Goal: Task Accomplishment & Management: Use online tool/utility

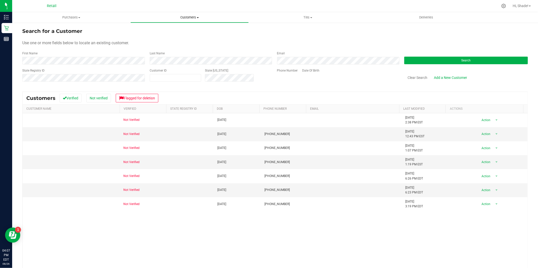
drag, startPoint x: 0, startPoint y: 0, endPoint x: 187, endPoint y: 18, distance: 187.7
click at [189, 16] on span "Customers" at bounding box center [190, 17] width 118 height 5
click at [298, 88] on div "Search for a Customer Use one or more fields below to locate an existing custom…" at bounding box center [274, 160] width 505 height 267
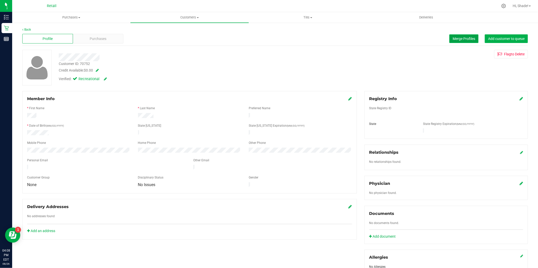
click at [454, 37] on span "Merge Profiles" at bounding box center [463, 39] width 23 height 4
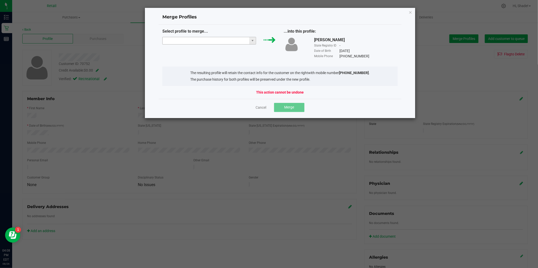
click at [216, 41] on input "NO DATA FOUND" at bounding box center [206, 40] width 87 height 7
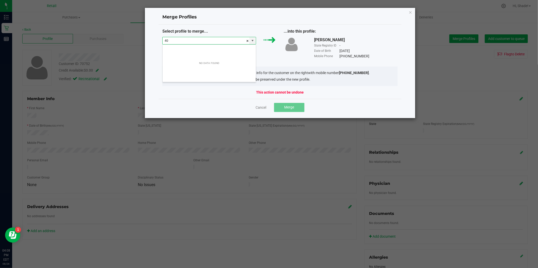
scroll to position [8, 94]
click at [220, 48] on li "[PERSON_NAME]" at bounding box center [209, 50] width 93 height 9
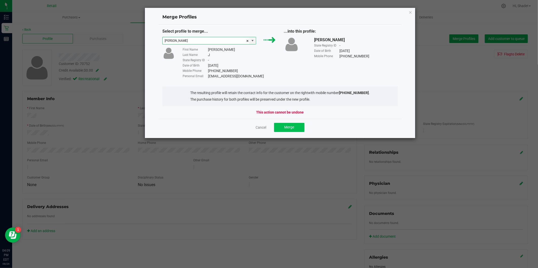
type input "[PERSON_NAME]"
click at [281, 125] on button "Merge" at bounding box center [289, 127] width 30 height 9
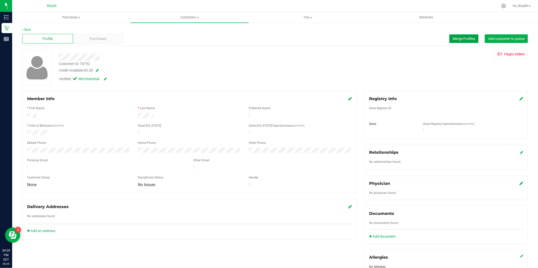
click at [449, 36] on button "Merge Profiles" at bounding box center [463, 38] width 29 height 9
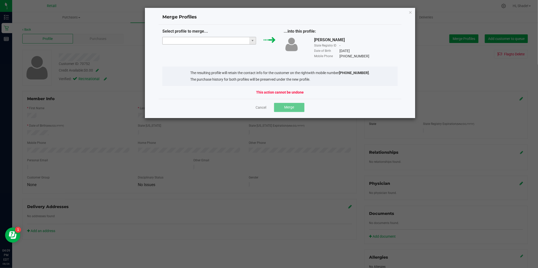
click at [223, 40] on input "NO DATA FOUND" at bounding box center [206, 40] width 87 height 7
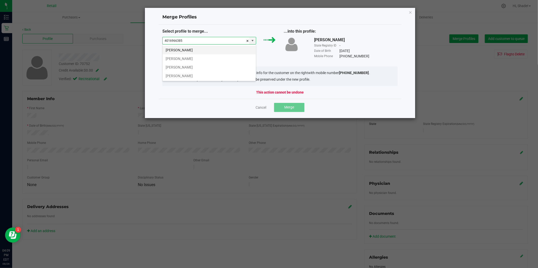
click at [228, 47] on li "[PERSON_NAME]" at bounding box center [209, 50] width 93 height 9
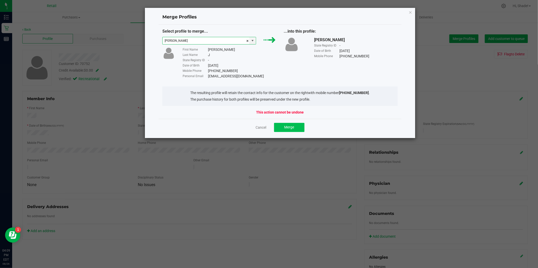
type input "[PERSON_NAME]"
click at [284, 129] on button "Merge" at bounding box center [289, 127] width 30 height 9
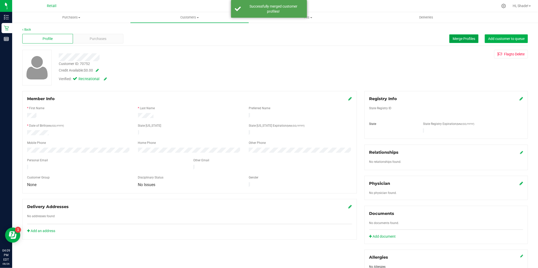
click at [455, 37] on span "Merge Profiles" at bounding box center [463, 39] width 23 height 4
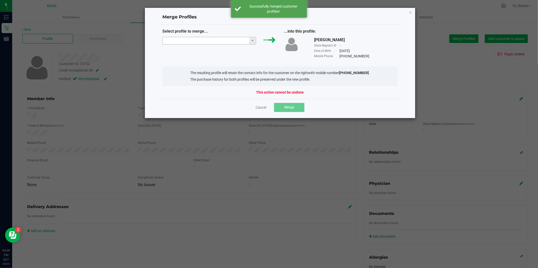
click at [229, 42] on input "NO DATA FOUND" at bounding box center [206, 40] width 87 height 7
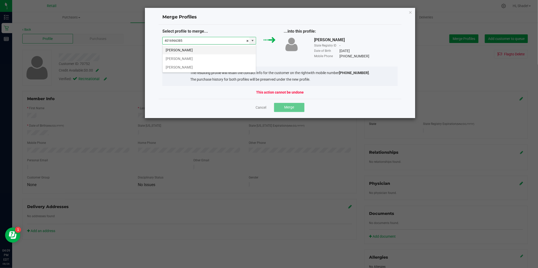
click at [237, 50] on li "[PERSON_NAME]" at bounding box center [209, 50] width 93 height 9
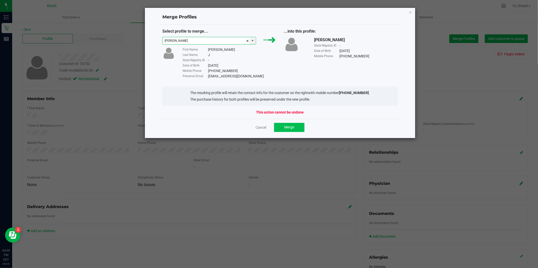
type input "[PERSON_NAME]"
click at [281, 126] on button "Merge" at bounding box center [289, 127] width 30 height 9
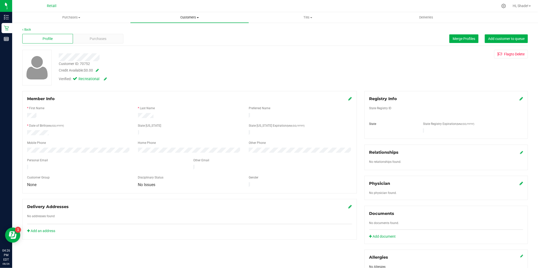
drag, startPoint x: 191, startPoint y: 18, endPoint x: 198, endPoint y: 33, distance: 16.8
click at [191, 18] on span "Customers" at bounding box center [189, 17] width 118 height 5
click at [174, 30] on li "All customers" at bounding box center [189, 31] width 118 height 6
click at [103, 40] on span "Purchases" at bounding box center [98, 38] width 17 height 5
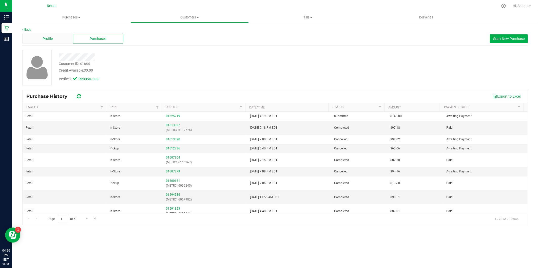
click at [49, 40] on span "Profile" at bounding box center [48, 38] width 10 height 5
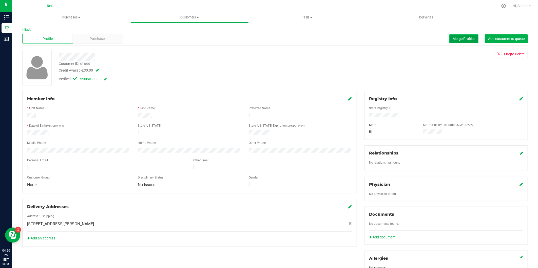
click at [460, 38] on span "Merge Profiles" at bounding box center [463, 39] width 23 height 4
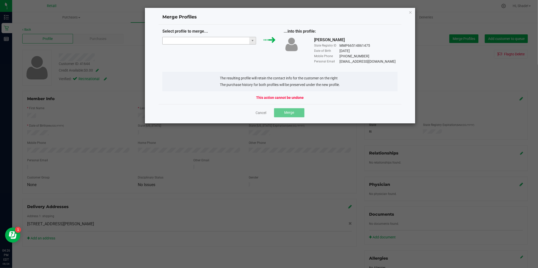
click at [231, 41] on input "NO DATA FOUND" at bounding box center [206, 40] width 87 height 7
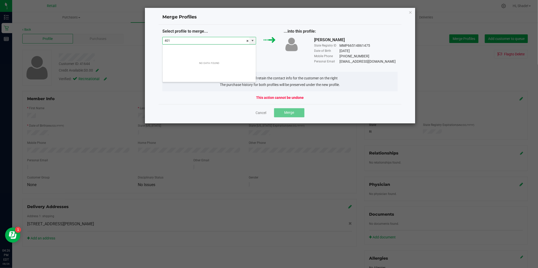
scroll to position [8, 94]
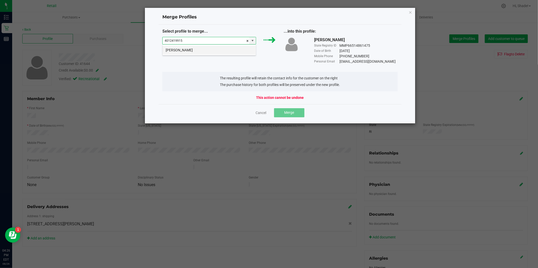
click at [214, 46] on li "[PERSON_NAME]" at bounding box center [209, 50] width 93 height 9
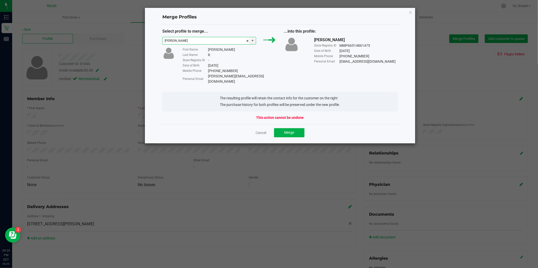
type input "[PERSON_NAME]"
drag, startPoint x: 264, startPoint y: 77, endPoint x: 204, endPoint y: 76, distance: 59.8
click at [204, 76] on div "Personal Email [PERSON_NAME][EMAIL_ADDRESS][DOMAIN_NAME]" at bounding box center [230, 79] width 94 height 11
drag, startPoint x: 204, startPoint y: 76, endPoint x: 214, endPoint y: 76, distance: 9.6
copy div "[PERSON_NAME][EMAIL_ADDRESS][DOMAIN_NAME]"
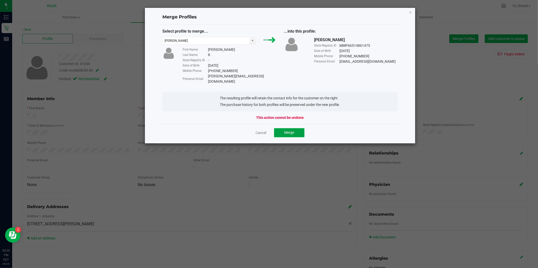
click at [288, 130] on button "Merge" at bounding box center [289, 132] width 30 height 9
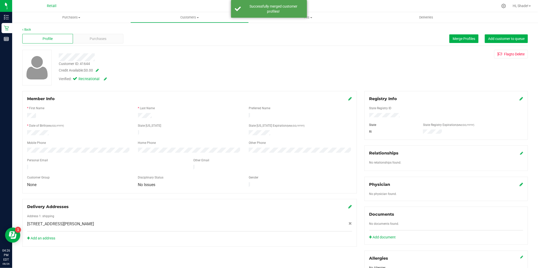
click at [345, 100] on div "Member Info" at bounding box center [189, 99] width 325 height 6
click at [100, 34] on div "Purchases" at bounding box center [98, 39] width 51 height 10
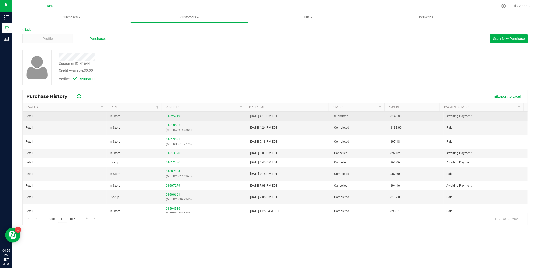
click at [177, 116] on link "01625719" at bounding box center [173, 116] width 14 height 4
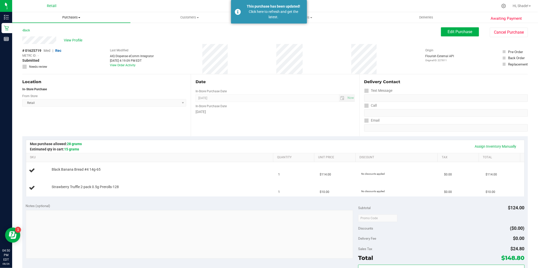
click at [73, 15] on span "Purchases" at bounding box center [71, 17] width 118 height 5
click at [45, 42] on span "All purchases" at bounding box center [30, 43] width 36 height 4
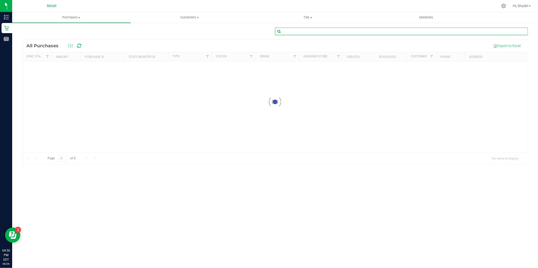
click at [395, 29] on input "text" at bounding box center [401, 32] width 253 height 8
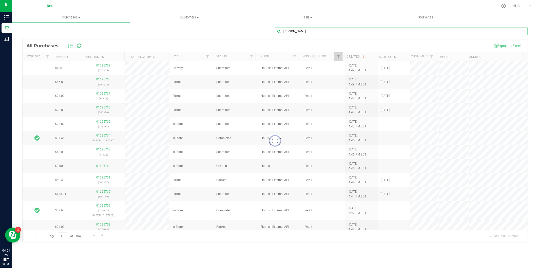
type input "[PERSON_NAME]"
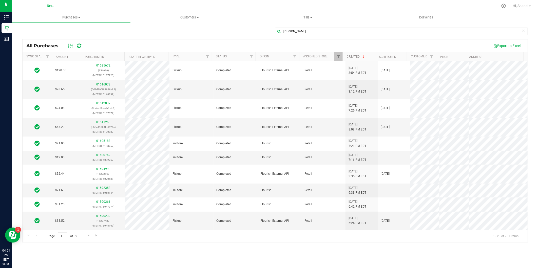
drag, startPoint x: 101, startPoint y: 45, endPoint x: 246, endPoint y: 8, distance: 149.6
click at [248, 6] on div at bounding box center [294, 6] width 407 height 10
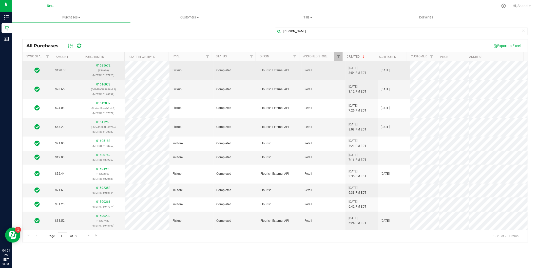
click at [100, 66] on link "01625672" at bounding box center [103, 66] width 14 height 4
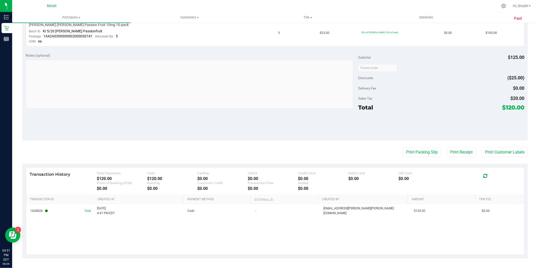
scroll to position [149, 0]
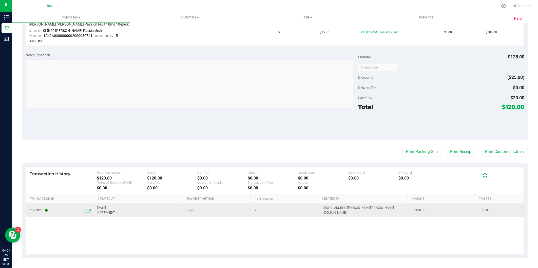
click at [89, 211] on span "Void" at bounding box center [88, 210] width 6 height 5
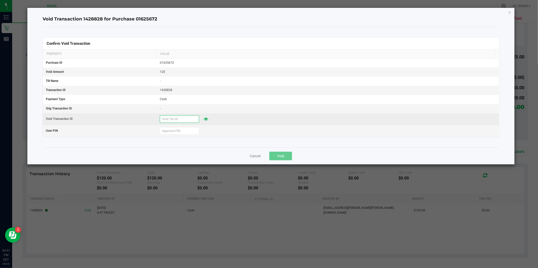
click at [188, 121] on input "text" at bounding box center [179, 119] width 39 height 8
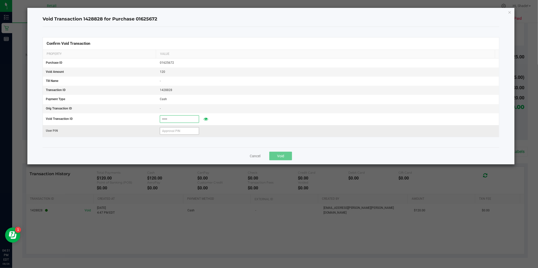
type input "82625"
click at [168, 129] on input "text" at bounding box center [179, 131] width 39 height 8
type input "532189"
click at [286, 158] on button "Void" at bounding box center [280, 156] width 23 height 9
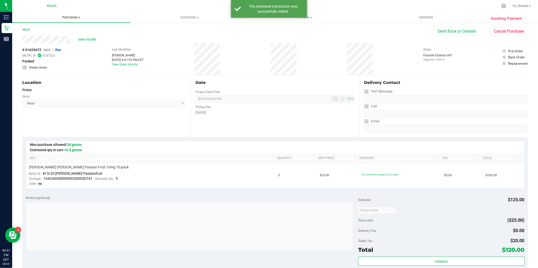
scroll to position [0, 0]
drag, startPoint x: 449, startPoint y: 31, endPoint x: 447, endPoint y: 33, distance: 3.4
click at [449, 31] on button "Send Back to Created" at bounding box center [456, 32] width 45 height 10
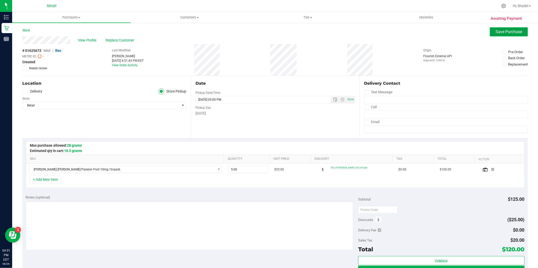
click at [513, 33] on span "Save Purchase" at bounding box center [509, 31] width 27 height 5
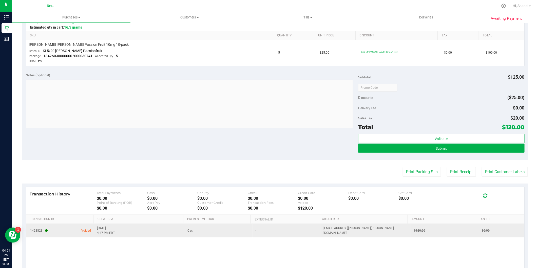
scroll to position [144, 0]
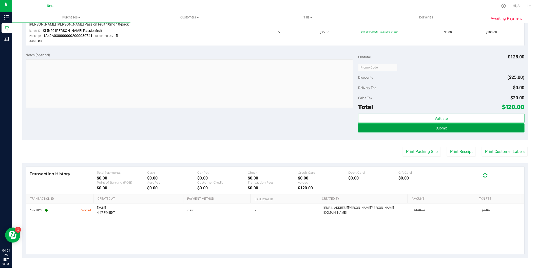
click at [472, 129] on button "Submit" at bounding box center [441, 128] width 166 height 9
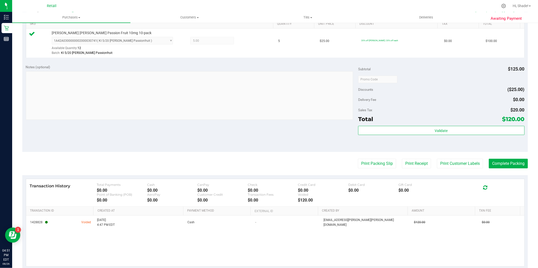
scroll to position [148, 0]
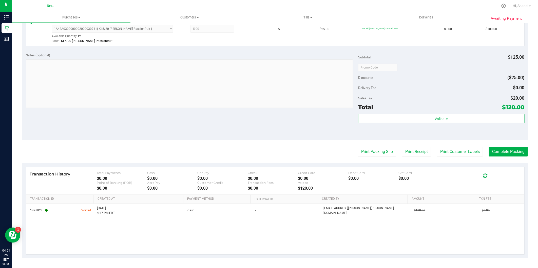
click at [495, 187] on div "Transaction History Total Payments $0.00 Cash $0.00 CanPay $0.00 Check $0.00 Cr…" at bounding box center [275, 181] width 490 height 20
click at [503, 146] on purchase-details "Back Edit Purchase Cancel Purchase View Profile # 01625672 Med | Rec METRC ID: …" at bounding box center [274, 69] width 505 height 378
click at [499, 149] on button "Complete Packing" at bounding box center [508, 152] width 39 height 10
